Goal: Navigation & Orientation: Find specific page/section

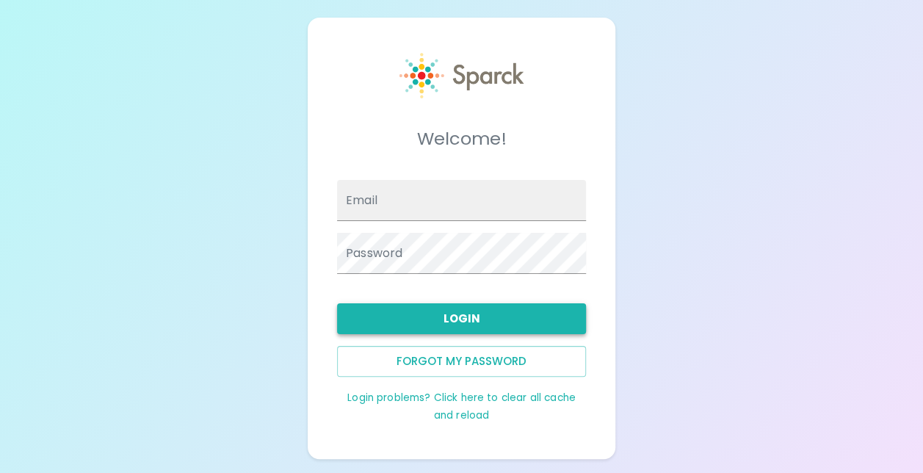
type input "[EMAIL_ADDRESS][DOMAIN_NAME]"
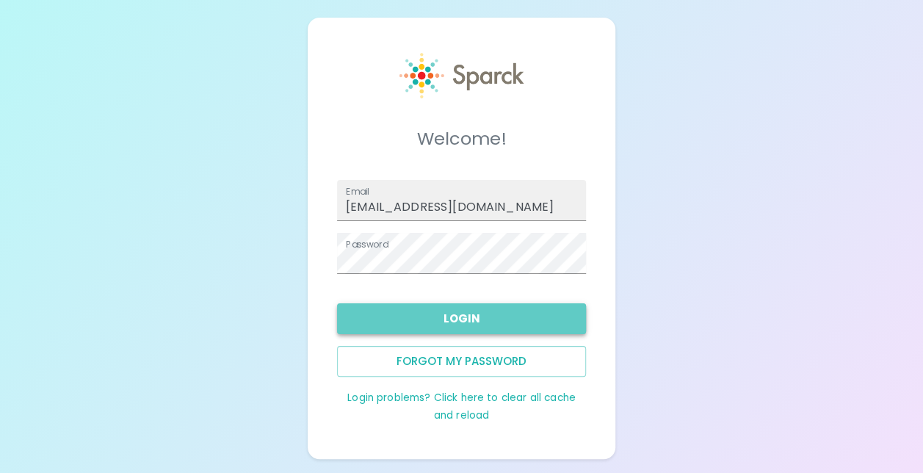
click at [467, 314] on button "Login" at bounding box center [461, 318] width 249 height 31
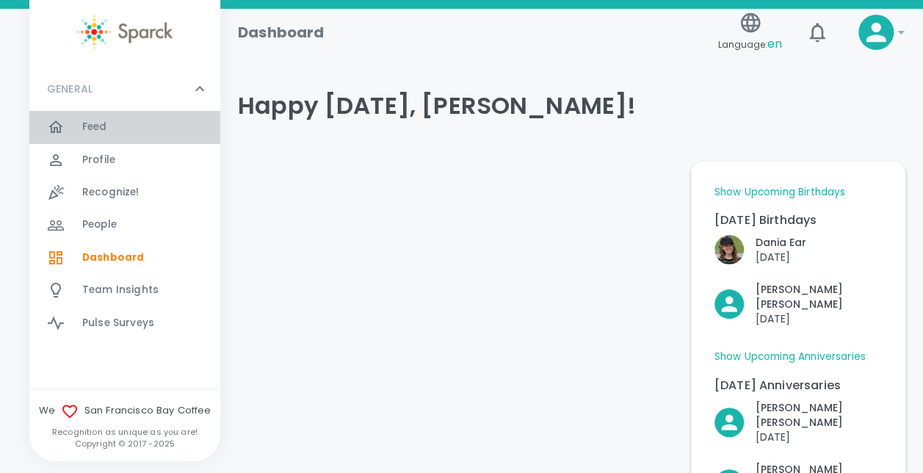
click at [100, 135] on span "Feed 0" at bounding box center [94, 127] width 25 height 21
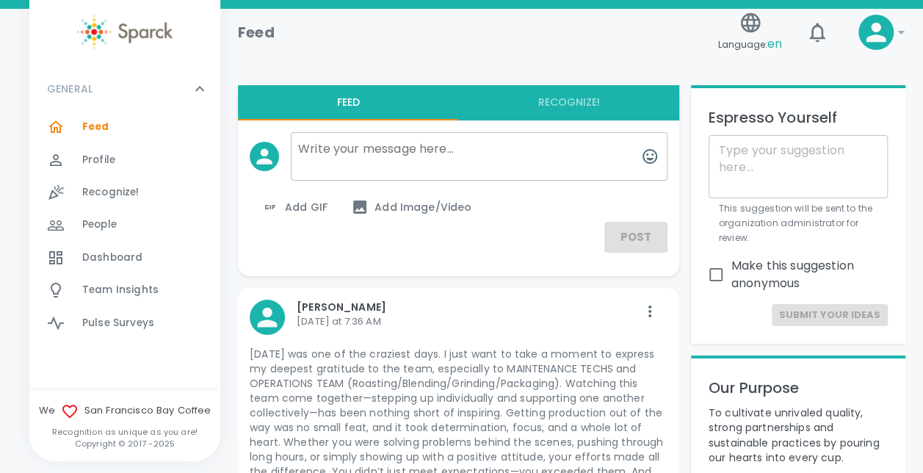
click at [457, 418] on p "[DATE] was one of the craziest days. I just want to take a moment to express my…" at bounding box center [459, 435] width 418 height 176
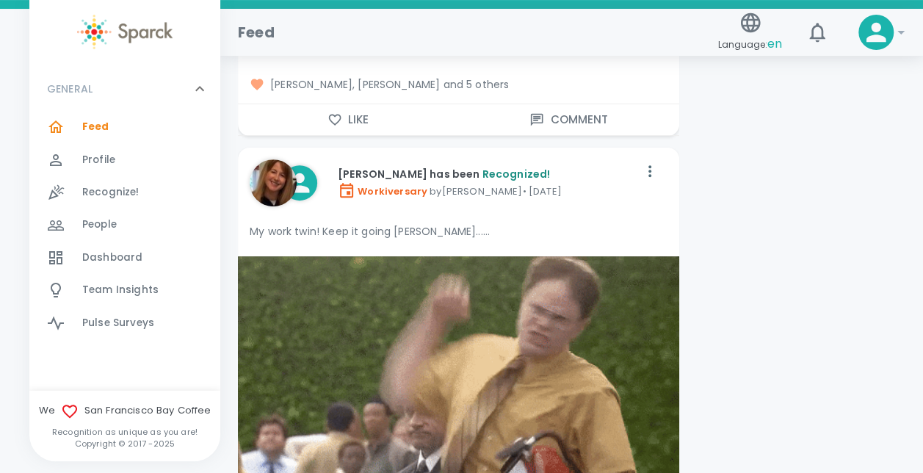
scroll to position [2992, 0]
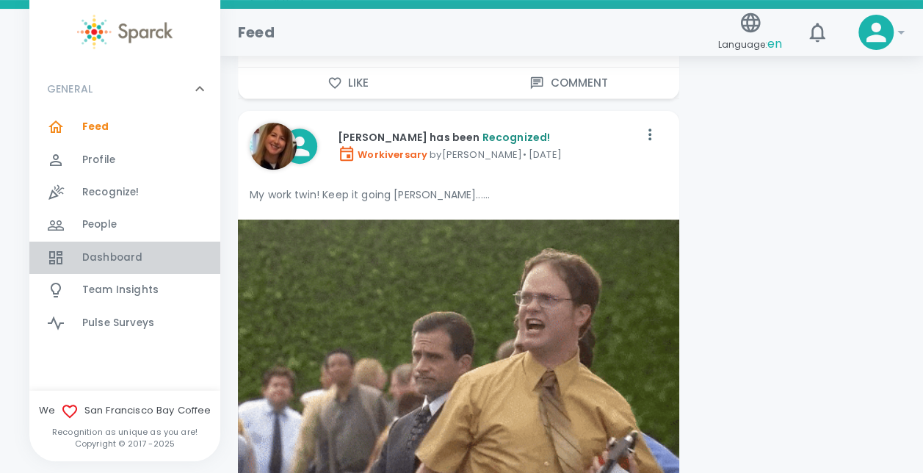
click at [120, 255] on span "Dashboard" at bounding box center [112, 257] width 60 height 15
